Goal: Information Seeking & Learning: Learn about a topic

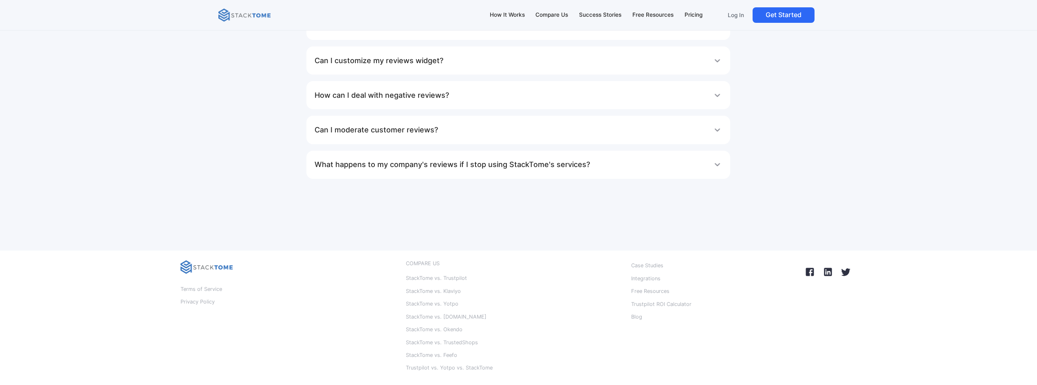
scroll to position [5410, 0]
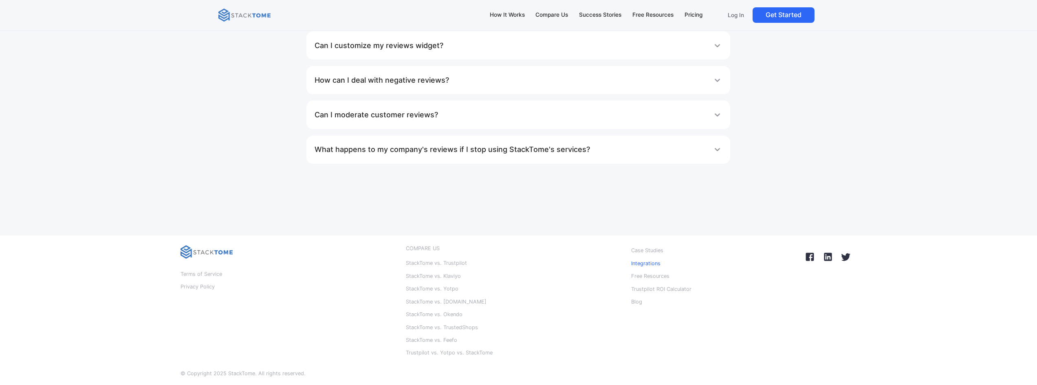
click at [639, 258] on p "Integrations" at bounding box center [645, 263] width 29 height 11
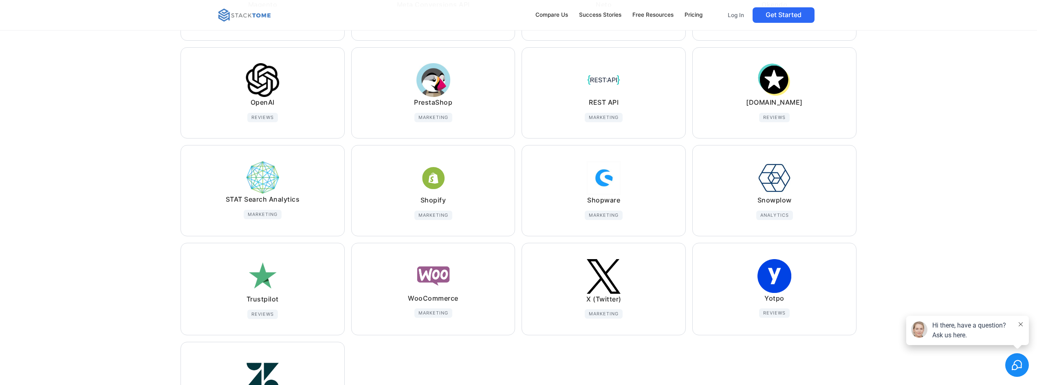
scroll to position [570, 0]
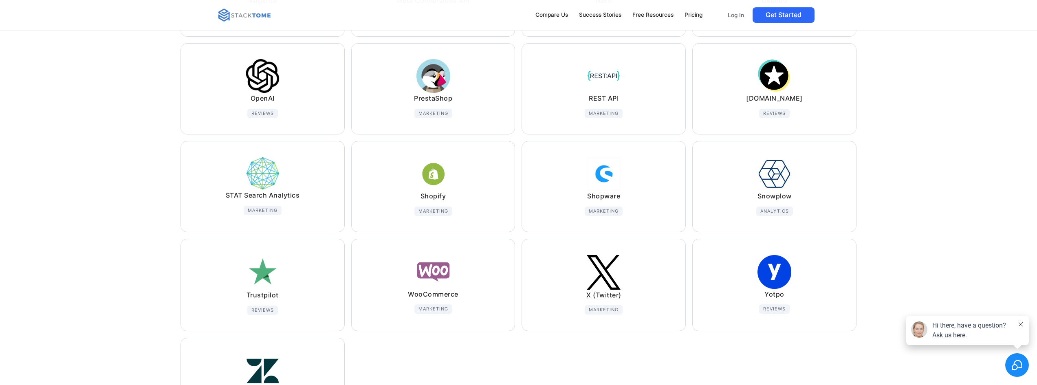
click at [600, 83] on img at bounding box center [604, 76] width 34 height 34
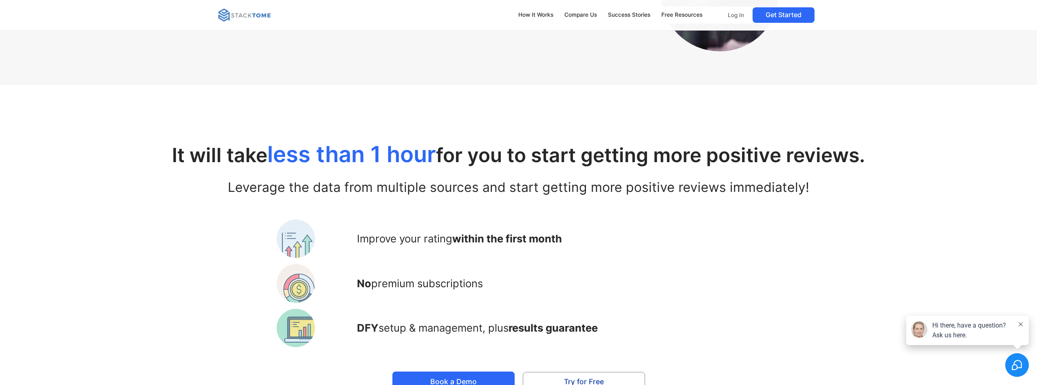
scroll to position [1182, 0]
